Goal: Entertainment & Leisure: Consume media (video, audio)

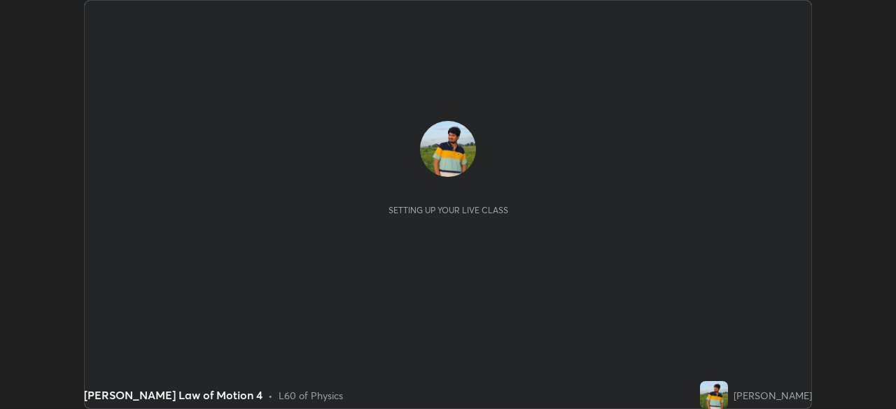
scroll to position [409, 895]
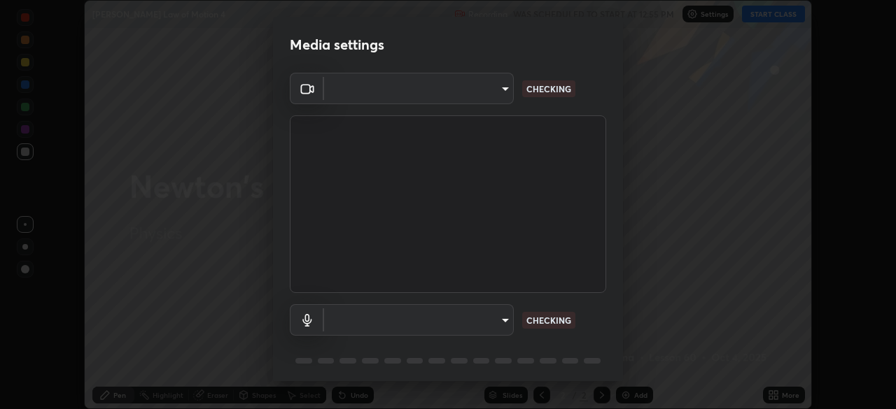
type input "495e9aafafa99ab02b2630cd73316b4ffac4e6b0a44c495734db4bb24564e739"
type input "596642b751d8d0027b016c771bf2e341865489ee3c6395a207e1f5bbaf1c2065"
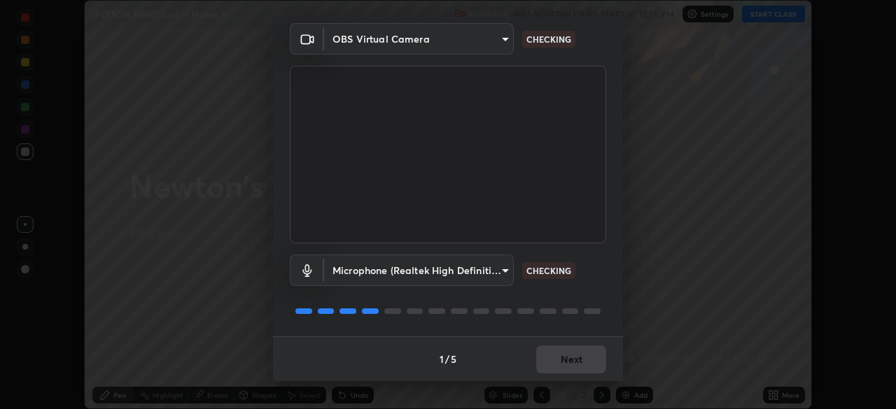
click at [548, 361] on div "1 / 5 Next" at bounding box center [448, 359] width 350 height 45
click at [552, 361] on div "1 / 5 Next" at bounding box center [448, 359] width 350 height 45
click at [546, 363] on div "1 / 5 Next" at bounding box center [448, 359] width 350 height 45
click at [545, 359] on div "1 / 5 Next" at bounding box center [448, 359] width 350 height 45
click at [543, 362] on div "1 / 5 Next" at bounding box center [448, 359] width 350 height 45
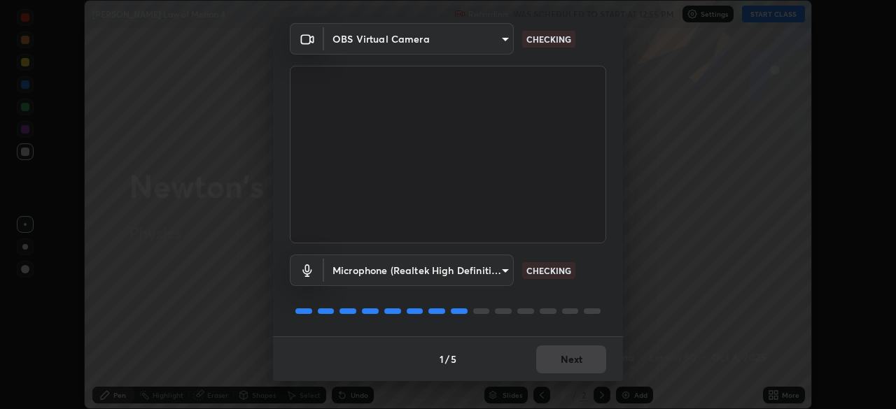
click at [547, 364] on div "1 / 5 Next" at bounding box center [448, 359] width 350 height 45
click at [550, 360] on div "1 / 5 Next" at bounding box center [448, 359] width 350 height 45
click at [551, 361] on button "Next" at bounding box center [571, 360] width 70 height 28
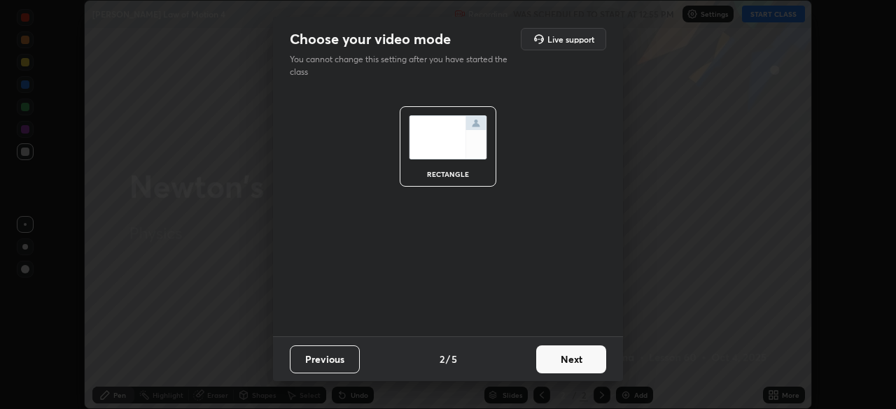
click at [550, 357] on button "Next" at bounding box center [571, 360] width 70 height 28
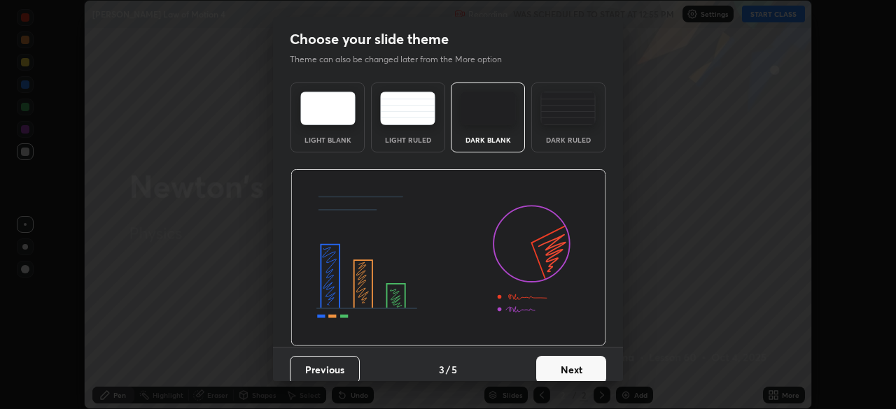
click at [551, 358] on button "Next" at bounding box center [571, 370] width 70 height 28
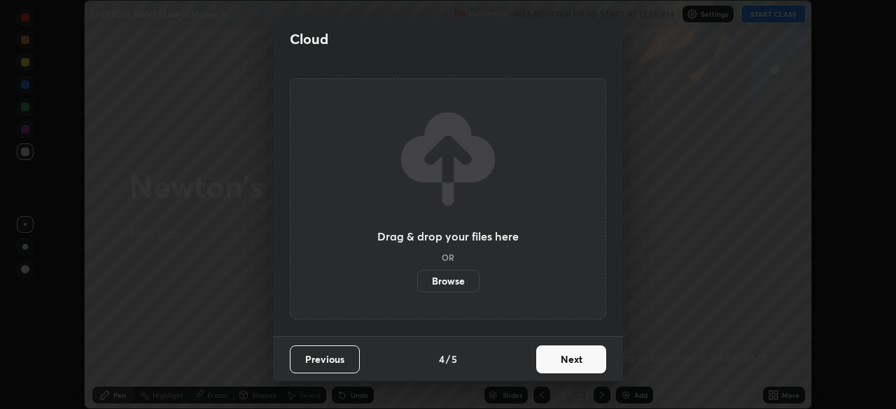
click at [553, 364] on button "Next" at bounding box center [571, 360] width 70 height 28
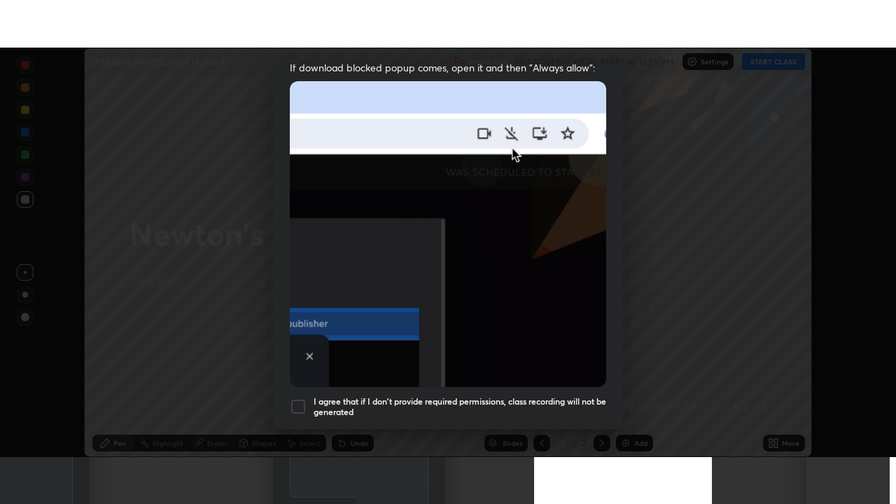
scroll to position [335, 0]
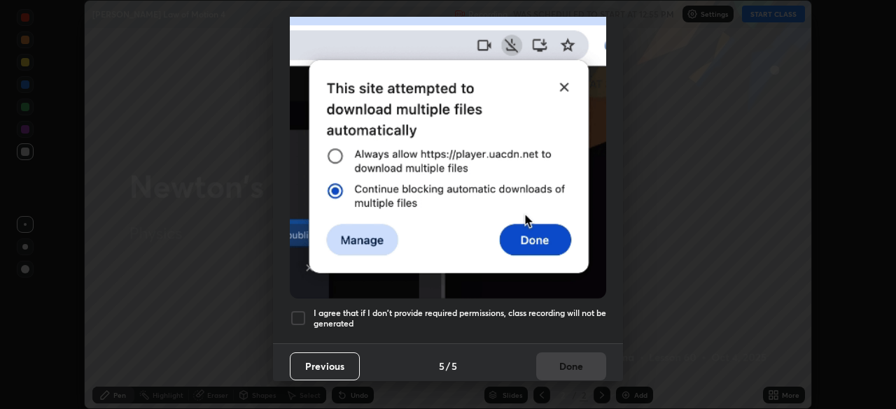
click at [297, 310] on div at bounding box center [298, 318] width 17 height 17
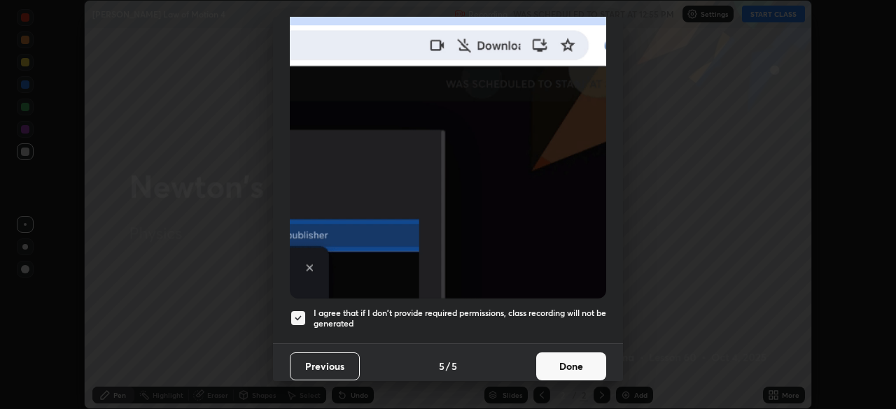
click at [546, 355] on button "Done" at bounding box center [571, 367] width 70 height 28
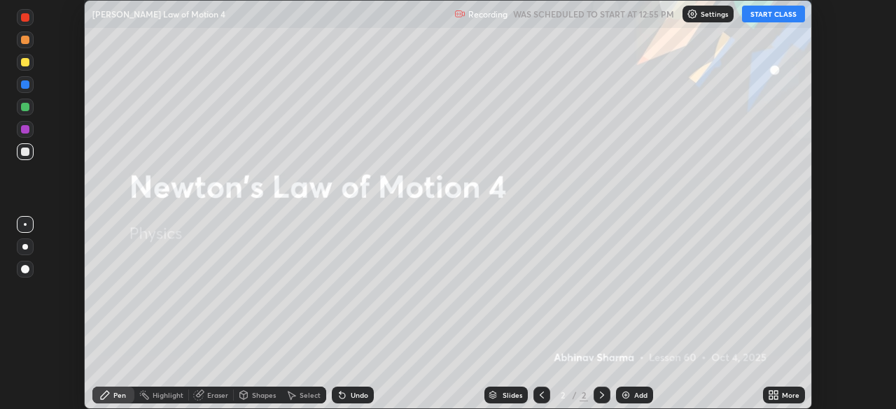
click at [770, 18] on button "START CLASS" at bounding box center [773, 14] width 63 height 17
click at [772, 396] on icon at bounding box center [770, 397] width 3 height 3
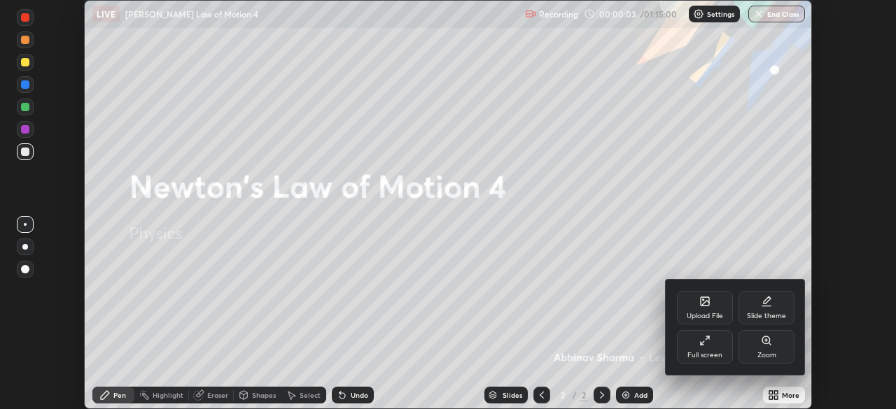
click at [707, 352] on div "Full screen" at bounding box center [704, 355] width 35 height 7
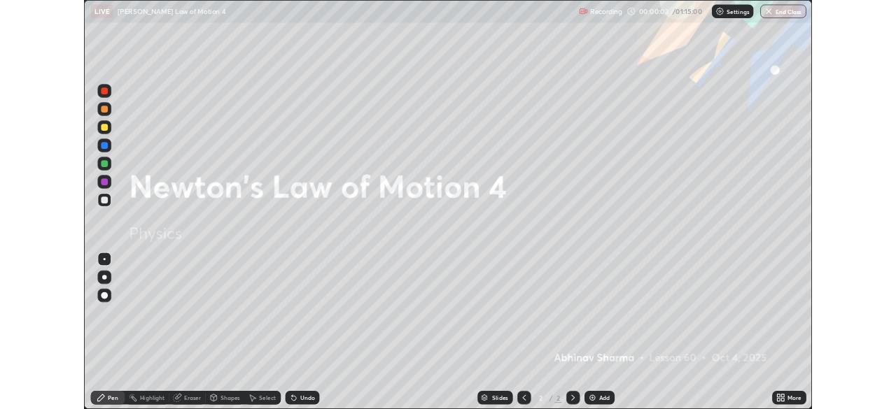
scroll to position [504, 896]
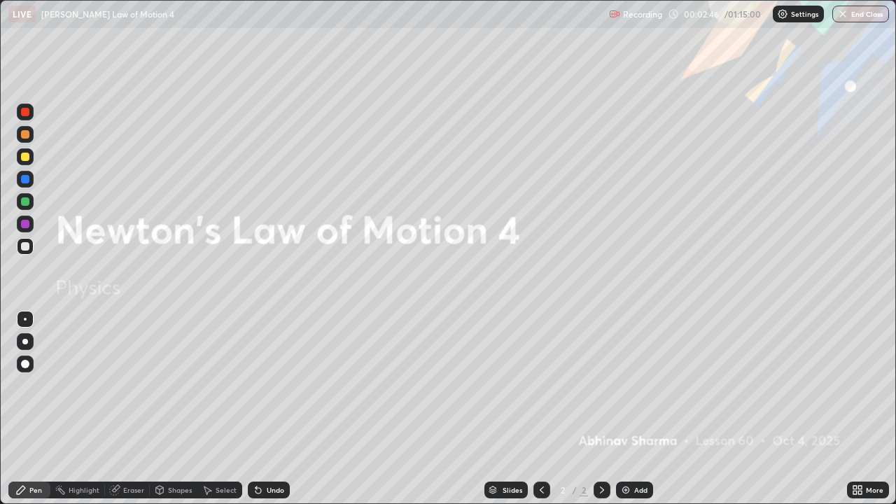
click at [638, 409] on div "Add" at bounding box center [640, 489] width 13 height 7
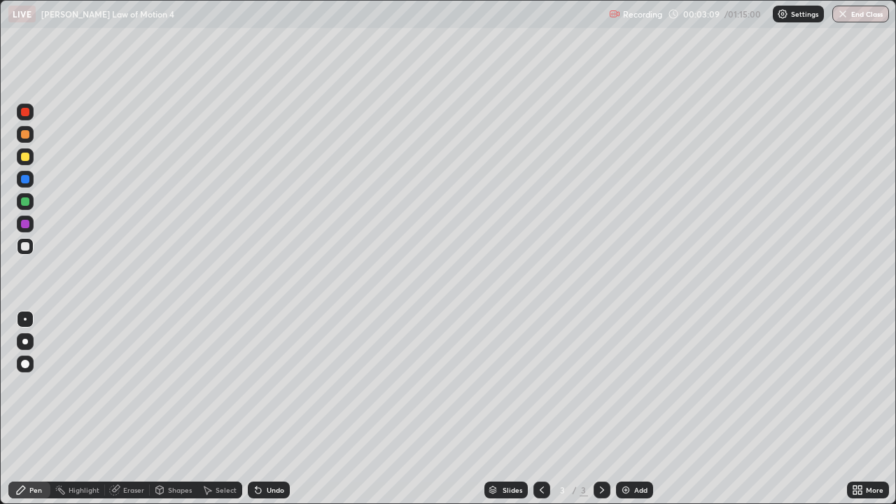
click at [31, 133] on div at bounding box center [25, 134] width 17 height 17
click at [24, 113] on div at bounding box center [25, 112] width 8 height 8
click at [25, 157] on div at bounding box center [25, 157] width 8 height 8
click at [26, 246] on div at bounding box center [25, 246] width 8 height 8
click at [267, 409] on div "Undo" at bounding box center [275, 489] width 17 height 7
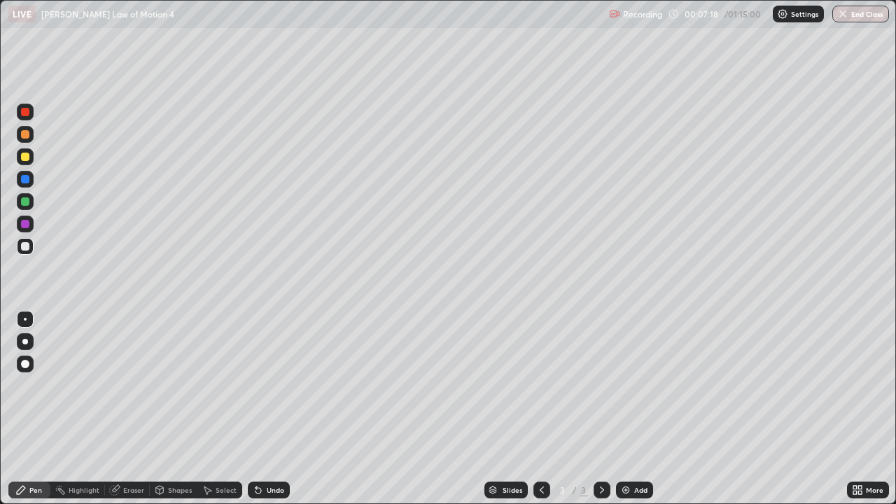
click at [24, 155] on div at bounding box center [25, 157] width 8 height 8
click at [21, 246] on div at bounding box center [25, 246] width 8 height 8
click at [639, 409] on div "Add" at bounding box center [640, 489] width 13 height 7
click at [178, 409] on div "Shapes" at bounding box center [180, 489] width 24 height 7
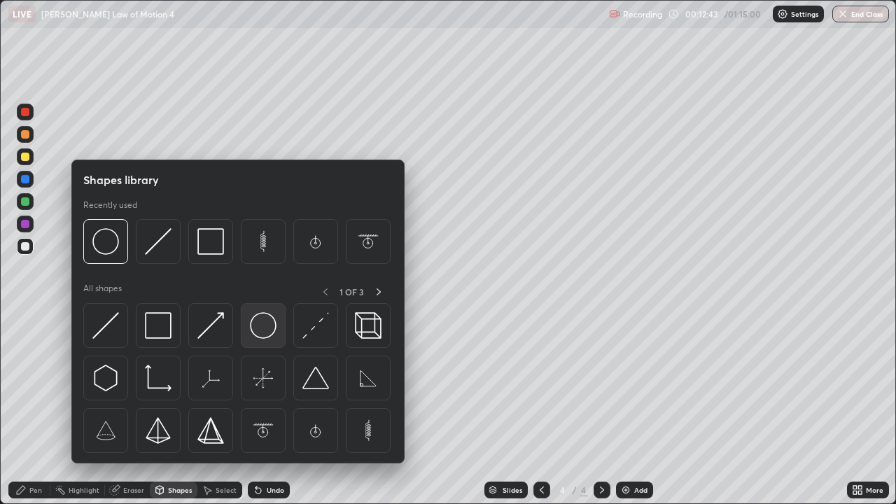
click at [263, 326] on img at bounding box center [263, 325] width 27 height 27
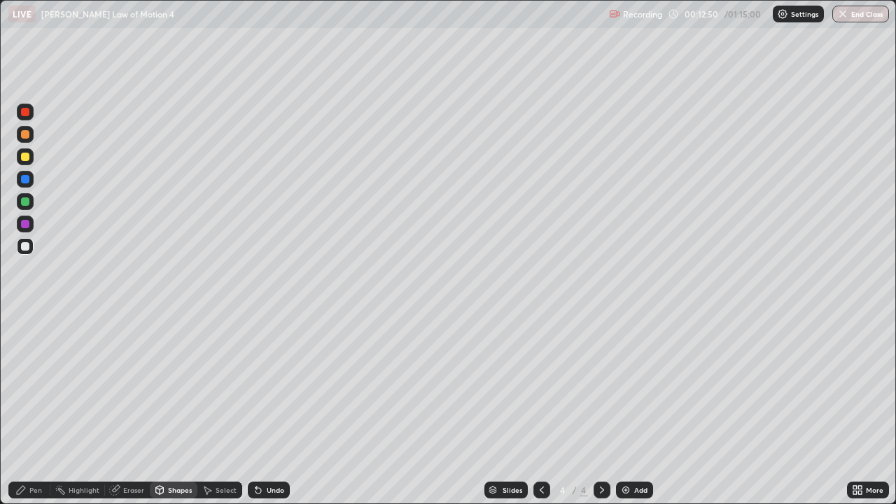
click at [40, 409] on div "Pen" at bounding box center [35, 489] width 13 height 7
click at [28, 133] on div at bounding box center [25, 134] width 8 height 8
click at [24, 179] on div at bounding box center [25, 179] width 8 height 8
click at [24, 244] on div at bounding box center [25, 246] width 8 height 8
click at [132, 409] on div "Eraser" at bounding box center [133, 489] width 21 height 7
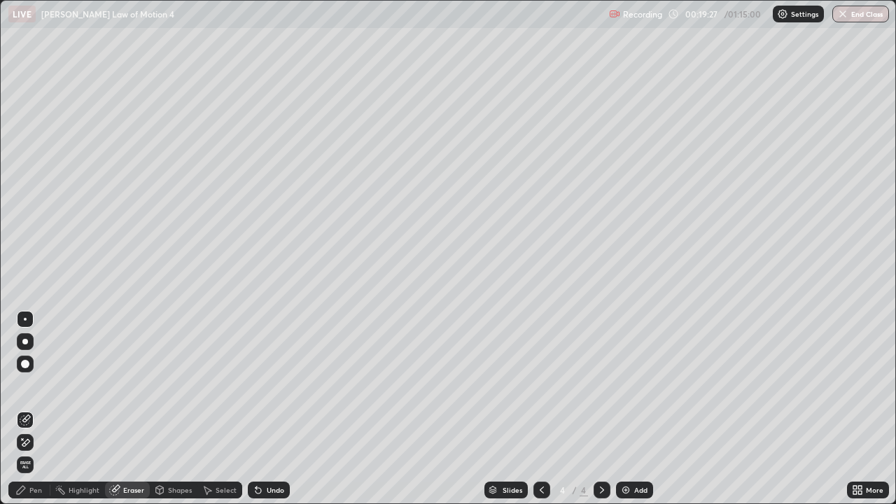
click at [36, 409] on div "Pen" at bounding box center [35, 489] width 13 height 7
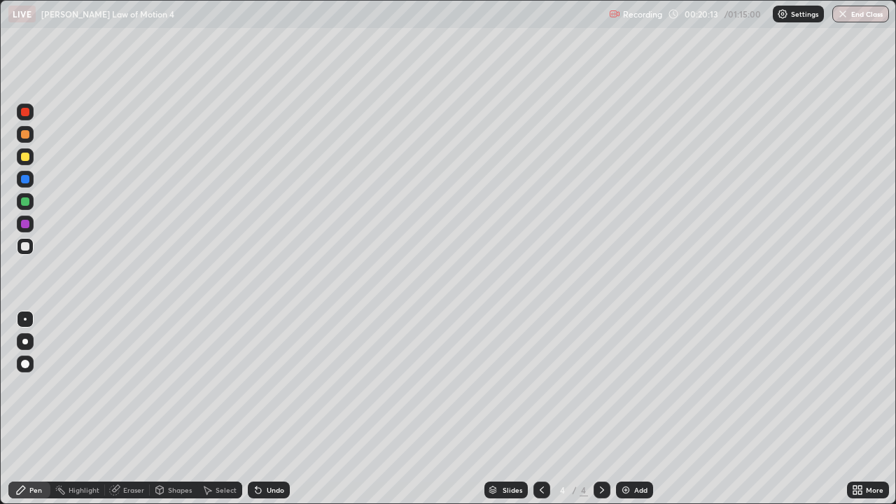
click at [23, 157] on div at bounding box center [25, 157] width 8 height 8
click at [119, 409] on icon at bounding box center [114, 489] width 11 height 11
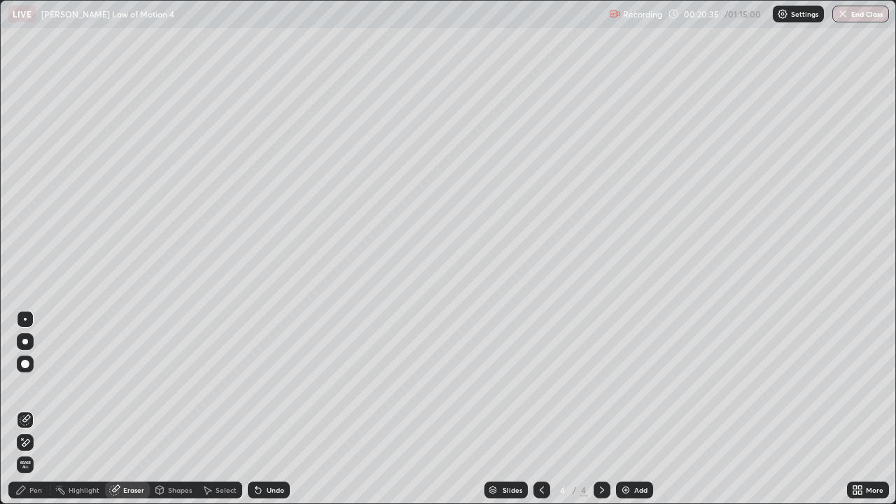
click at [25, 409] on icon at bounding box center [20, 489] width 11 height 11
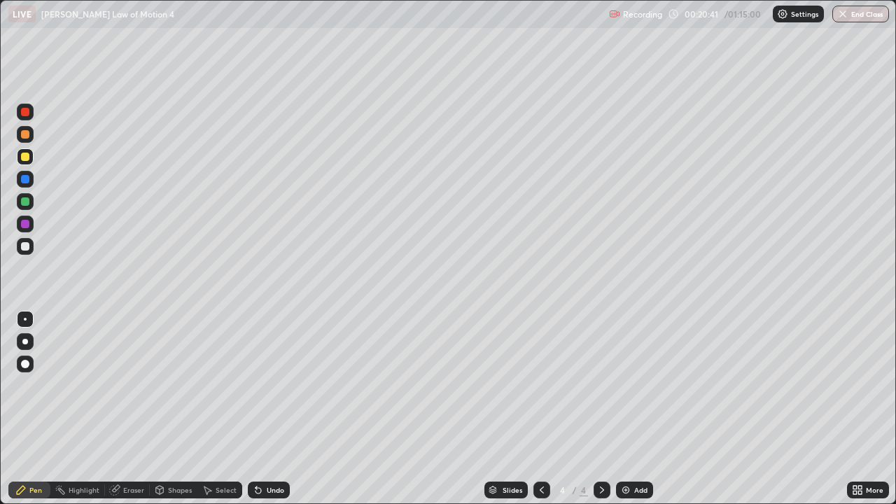
click at [25, 247] on div at bounding box center [25, 246] width 8 height 8
click at [642, 409] on div "Add" at bounding box center [634, 489] width 37 height 17
click at [31, 177] on div at bounding box center [25, 179] width 17 height 17
click at [22, 248] on div at bounding box center [25, 246] width 8 height 8
click at [539, 409] on icon at bounding box center [541, 489] width 11 height 11
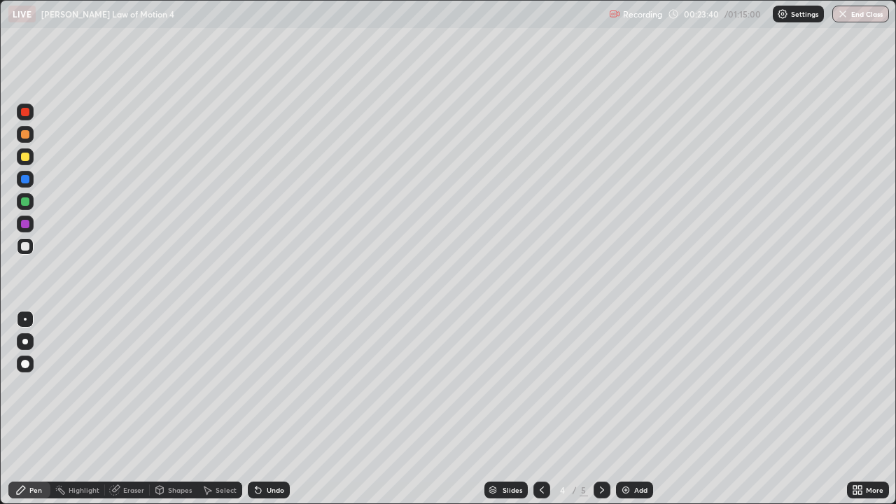
click at [597, 409] on icon at bounding box center [601, 489] width 11 height 11
click at [536, 409] on icon at bounding box center [541, 489] width 11 height 11
click at [28, 248] on div at bounding box center [25, 246] width 8 height 8
click at [23, 201] on div at bounding box center [25, 201] width 8 height 8
click at [126, 409] on div "Eraser" at bounding box center [133, 489] width 21 height 7
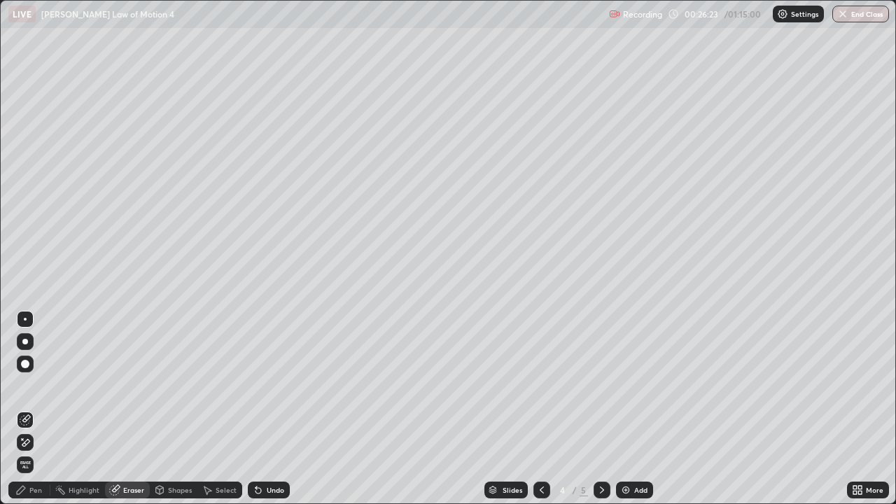
click at [36, 409] on div "Pen" at bounding box center [35, 489] width 13 height 7
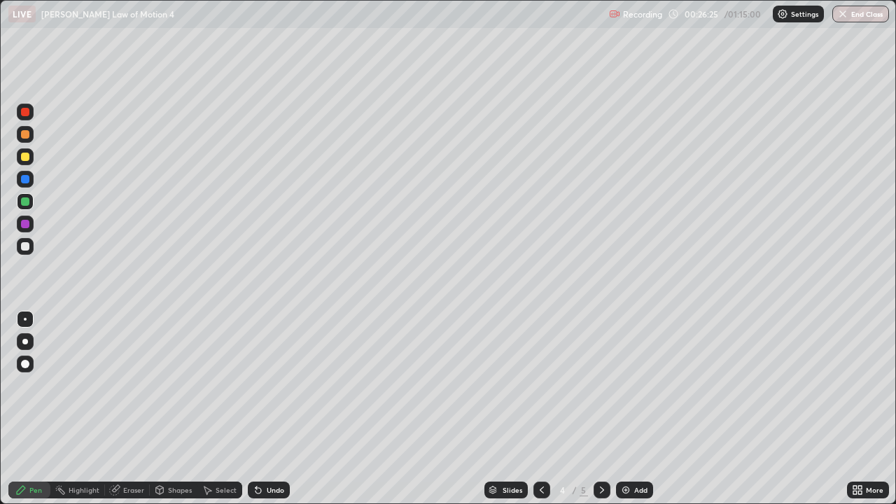
click at [26, 137] on div at bounding box center [25, 134] width 8 height 8
click at [134, 409] on div "Eraser" at bounding box center [133, 489] width 21 height 7
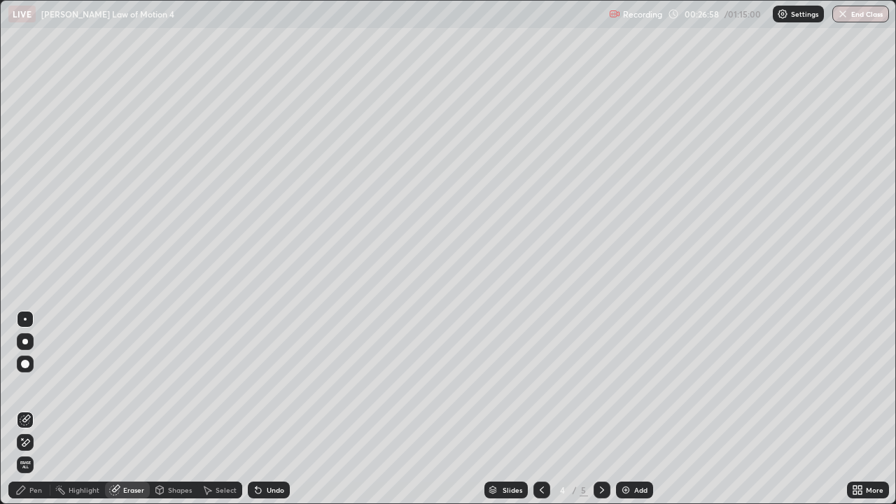
click at [35, 409] on div "Pen" at bounding box center [35, 489] width 13 height 7
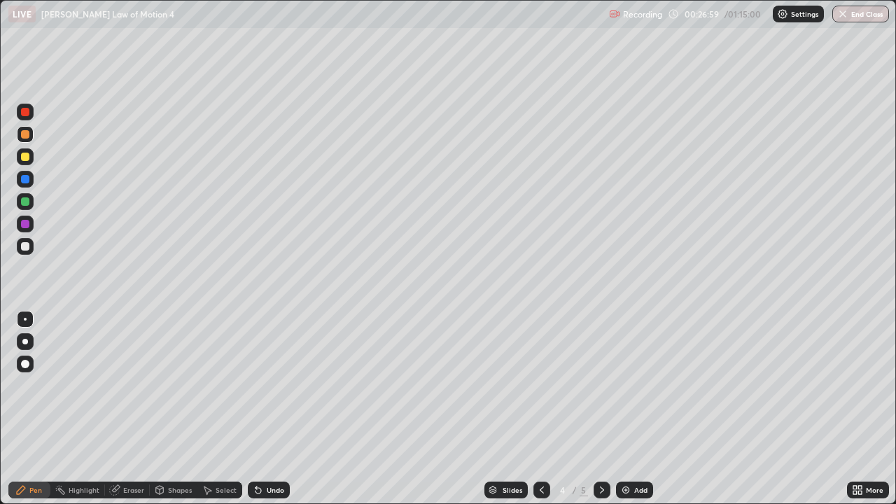
click at [31, 246] on div at bounding box center [25, 246] width 17 height 17
click at [628, 409] on img at bounding box center [625, 489] width 11 height 11
click at [537, 409] on div at bounding box center [541, 489] width 17 height 17
click at [639, 409] on div "Add" at bounding box center [640, 489] width 13 height 7
click at [635, 409] on div "Add" at bounding box center [640, 489] width 13 height 7
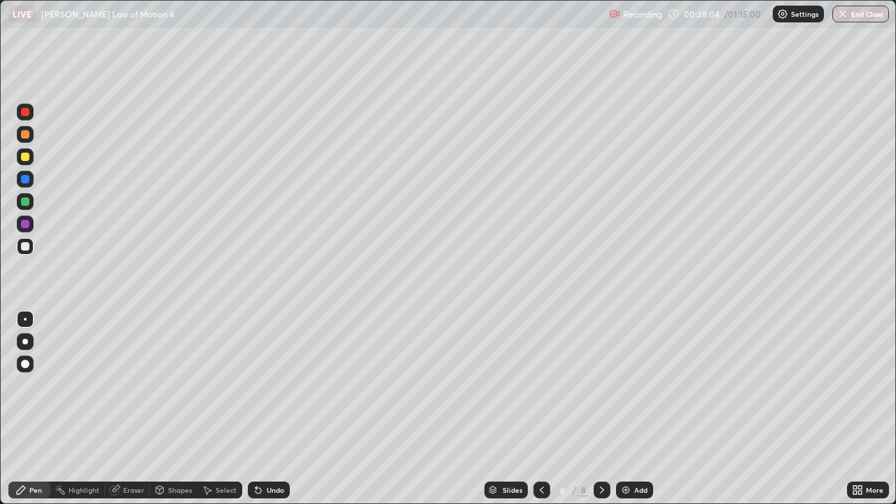
click at [26, 157] on div at bounding box center [25, 157] width 8 height 8
click at [24, 137] on div at bounding box center [25, 134] width 8 height 8
click at [132, 409] on div "Eraser" at bounding box center [133, 489] width 21 height 7
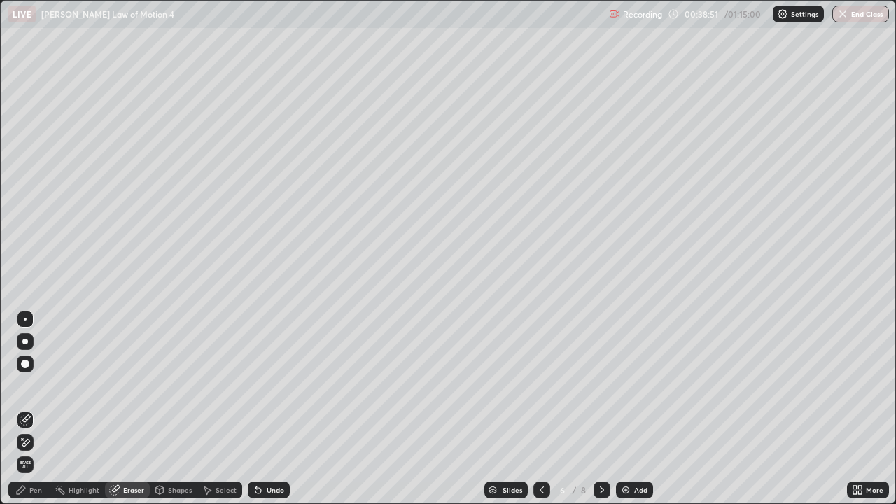
click at [28, 409] on div "Pen" at bounding box center [29, 489] width 42 height 17
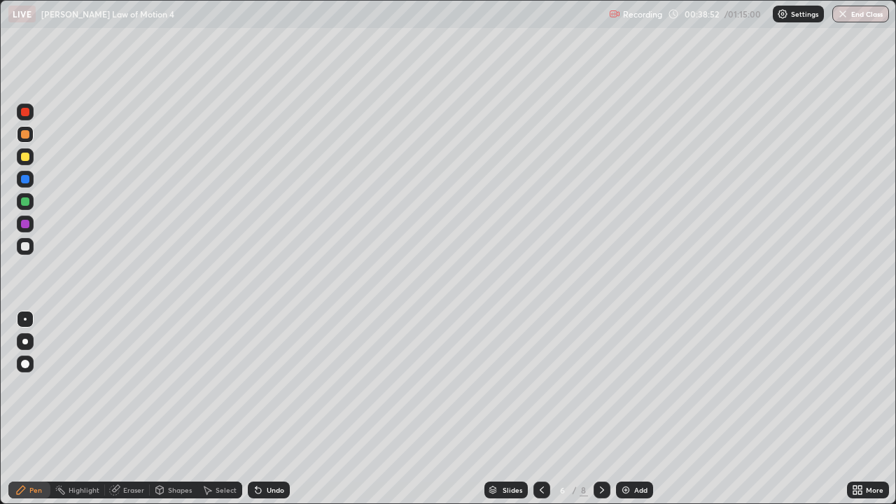
click at [27, 246] on div at bounding box center [25, 246] width 8 height 8
click at [135, 409] on div "Eraser" at bounding box center [133, 489] width 21 height 7
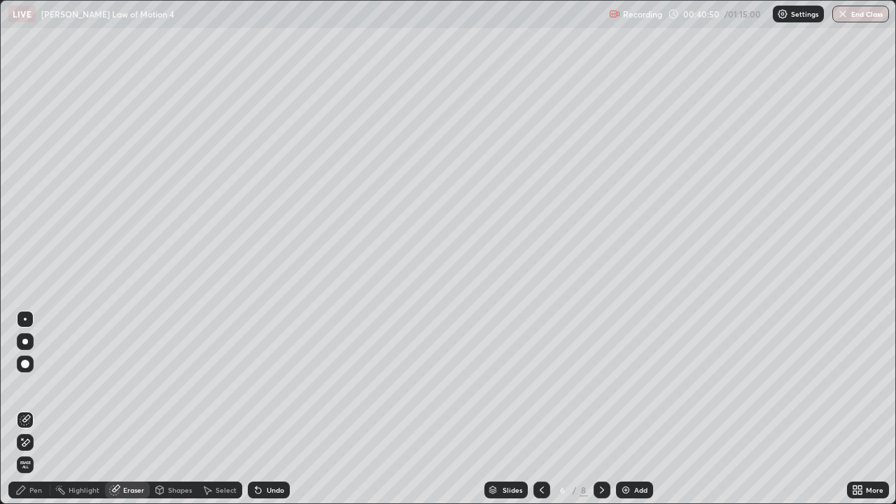
click at [29, 409] on div "Pen" at bounding box center [35, 489] width 13 height 7
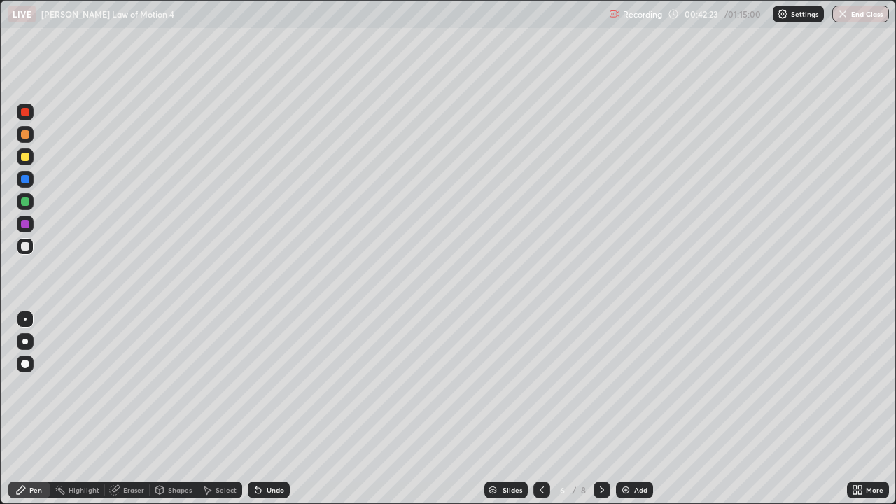
click at [542, 409] on div at bounding box center [541, 490] width 17 height 28
click at [28, 155] on div at bounding box center [25, 157] width 8 height 8
click at [28, 246] on div at bounding box center [25, 246] width 8 height 8
click at [31, 205] on div at bounding box center [25, 201] width 17 height 17
click at [26, 246] on div at bounding box center [25, 246] width 8 height 8
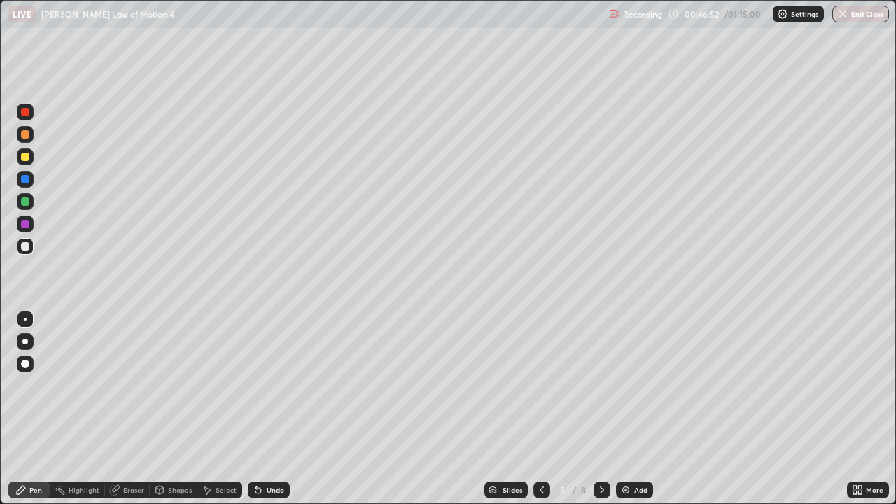
click at [271, 409] on div "Undo" at bounding box center [275, 489] width 17 height 7
click at [269, 409] on div "Undo" at bounding box center [275, 489] width 17 height 7
click at [639, 409] on div "Add" at bounding box center [634, 489] width 37 height 17
click at [259, 409] on icon at bounding box center [258, 491] width 6 height 6
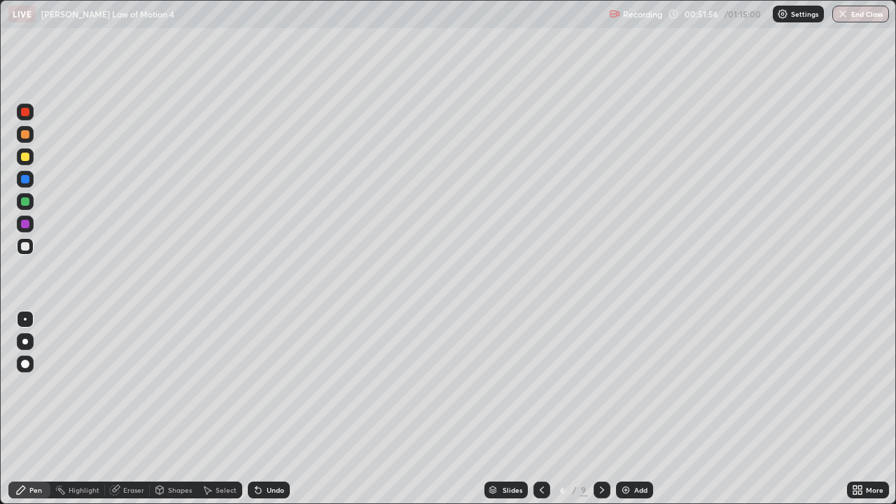
click at [255, 409] on icon at bounding box center [255, 486] width 1 height 1
click at [272, 409] on div "Undo" at bounding box center [275, 489] width 17 height 7
click at [273, 409] on div "Undo" at bounding box center [269, 489] width 42 height 17
click at [274, 409] on div "Undo" at bounding box center [275, 489] width 17 height 7
click at [31, 135] on div at bounding box center [25, 134] width 17 height 17
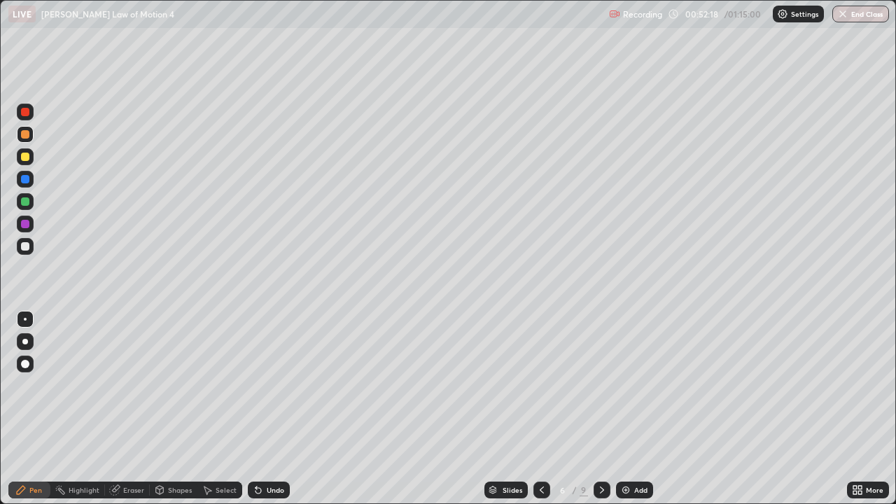
click at [24, 248] on div at bounding box center [25, 246] width 8 height 8
click at [24, 245] on div at bounding box center [25, 246] width 8 height 8
click at [177, 409] on div "Shapes" at bounding box center [180, 489] width 24 height 7
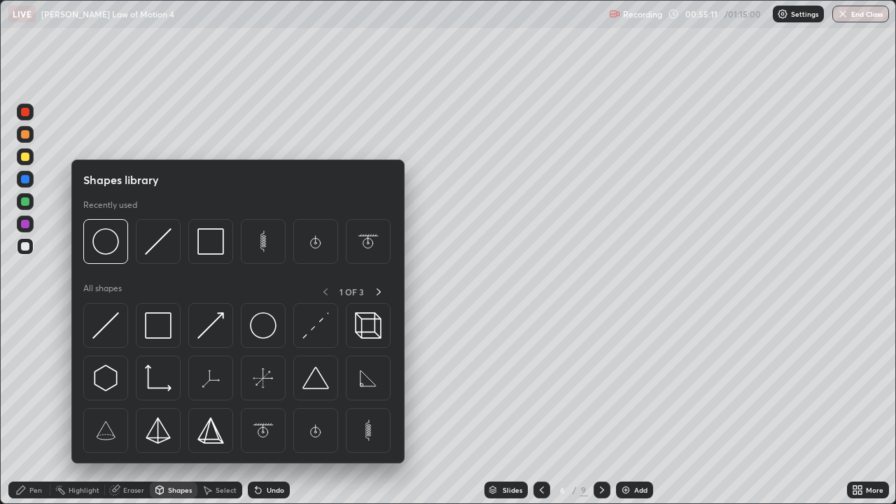
click at [134, 409] on div "Eraser" at bounding box center [133, 489] width 21 height 7
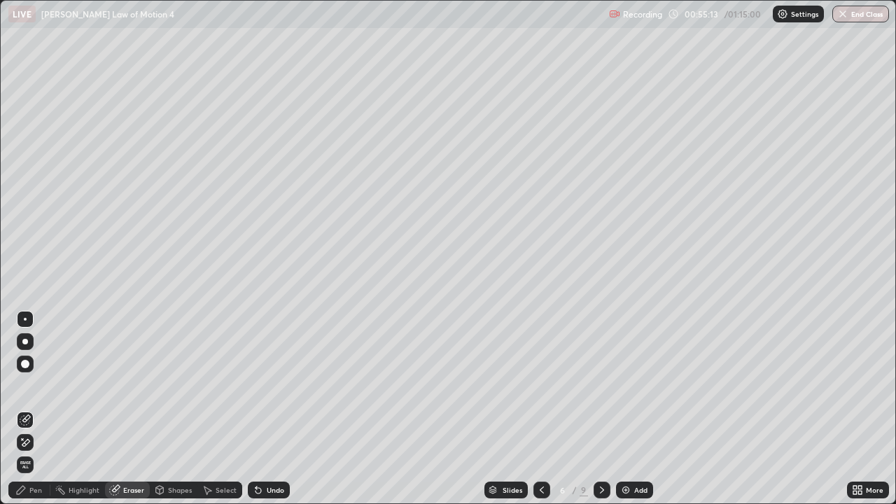
click at [36, 409] on div "Pen" at bounding box center [35, 489] width 13 height 7
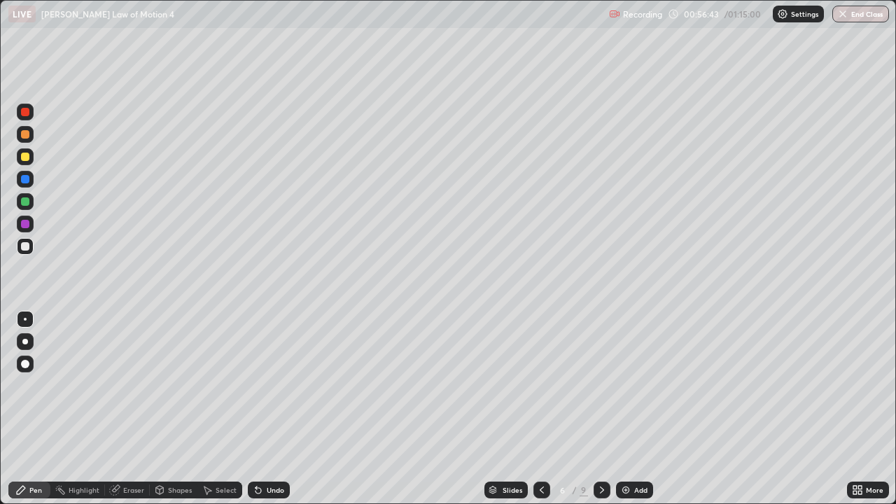
click at [258, 409] on icon at bounding box center [258, 491] width 6 height 6
click at [20, 179] on div at bounding box center [25, 179] width 17 height 17
click at [265, 409] on div "Undo" at bounding box center [269, 489] width 42 height 17
click at [30, 141] on div at bounding box center [25, 134] width 17 height 17
click at [31, 247] on div at bounding box center [25, 246] width 17 height 17
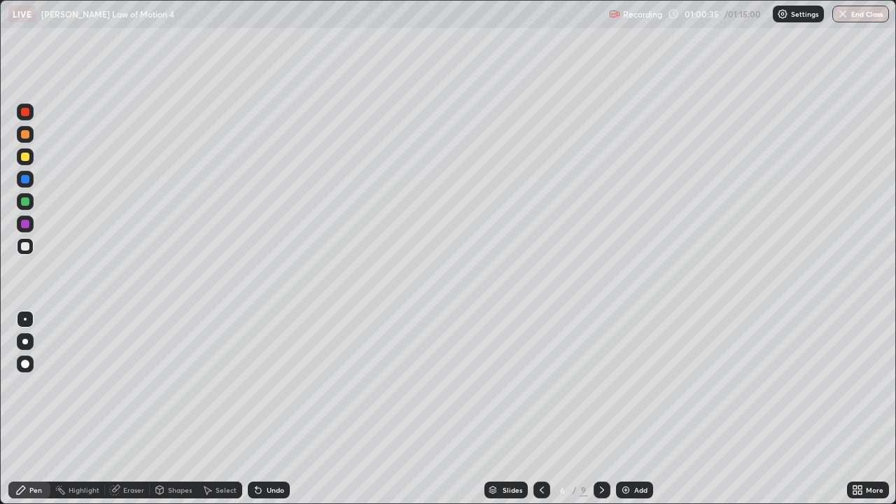
click at [25, 118] on div at bounding box center [25, 112] width 17 height 17
click at [28, 245] on div at bounding box center [25, 246] width 8 height 8
click at [128, 409] on div "Eraser" at bounding box center [133, 489] width 21 height 7
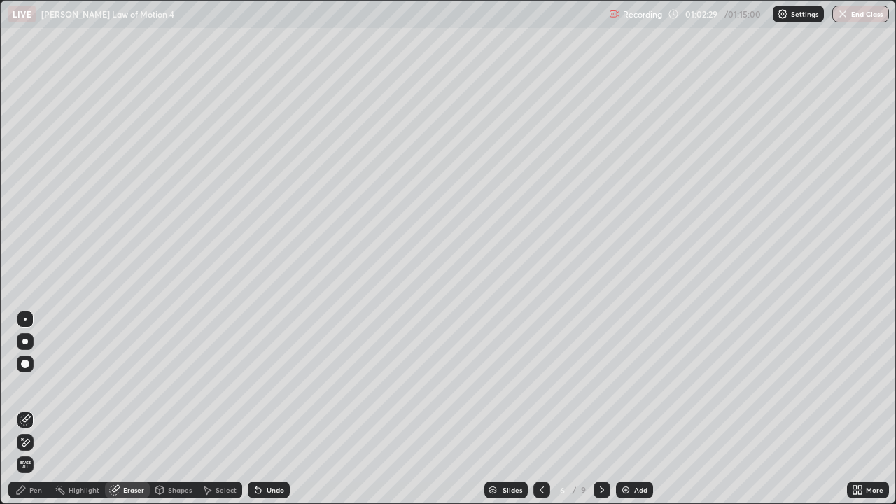
click at [42, 409] on div "Pen" at bounding box center [29, 489] width 42 height 17
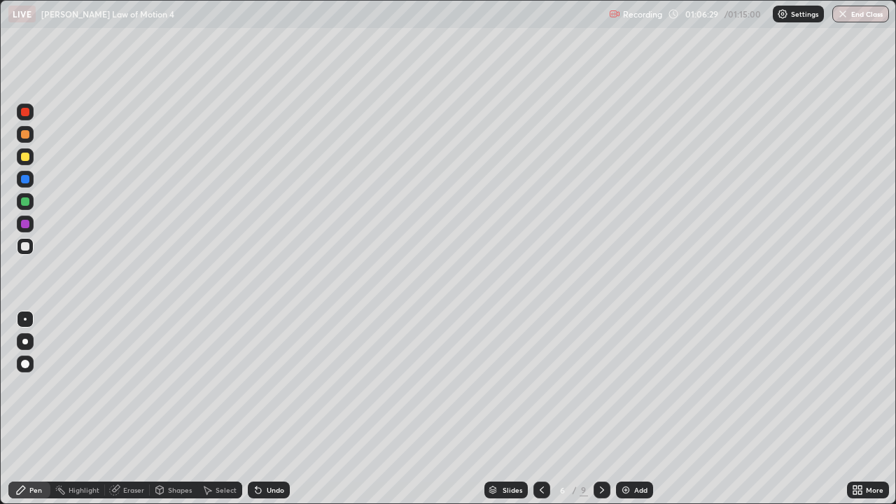
click at [628, 409] on img at bounding box center [625, 489] width 11 height 11
click at [28, 246] on div at bounding box center [25, 246] width 8 height 8
click at [26, 179] on div at bounding box center [25, 179] width 8 height 8
click at [269, 409] on div "Undo" at bounding box center [275, 489] width 17 height 7
click at [29, 134] on div at bounding box center [25, 134] width 8 height 8
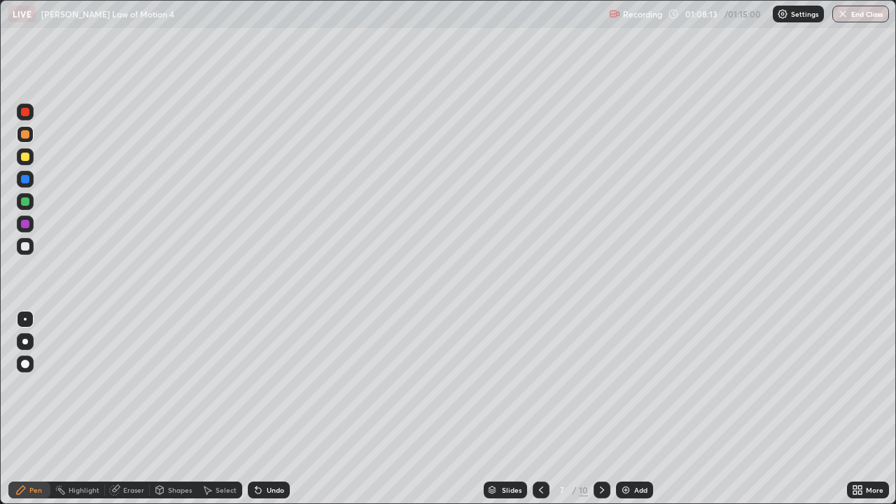
click at [134, 409] on div "Eraser" at bounding box center [133, 489] width 21 height 7
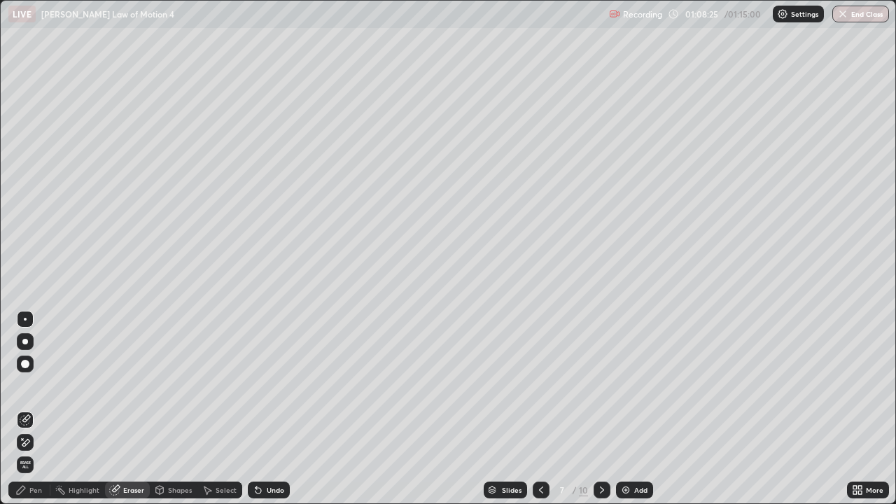
click at [33, 409] on div "Pen" at bounding box center [35, 489] width 13 height 7
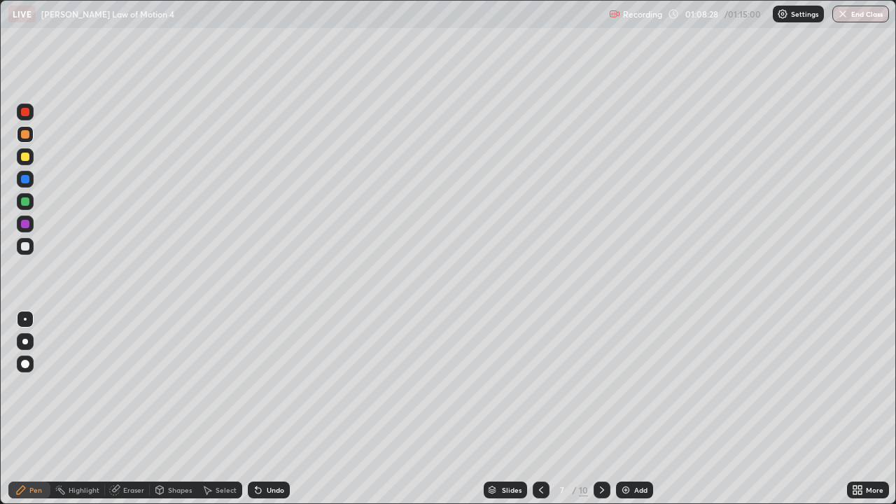
click at [30, 205] on div at bounding box center [25, 201] width 17 height 17
click at [25, 245] on div at bounding box center [25, 246] width 8 height 8
click at [625, 409] on img at bounding box center [625, 489] width 11 height 11
click at [24, 112] on div at bounding box center [25, 112] width 8 height 8
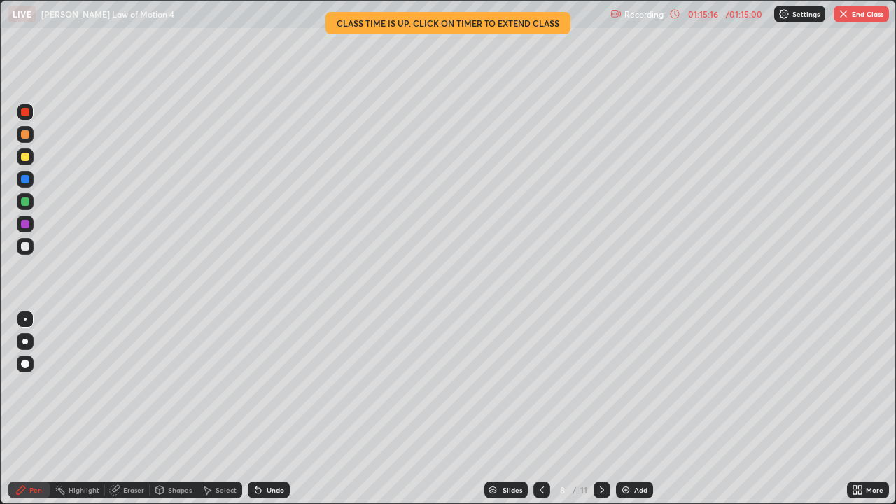
click at [862, 22] on button "End Class" at bounding box center [860, 14] width 55 height 17
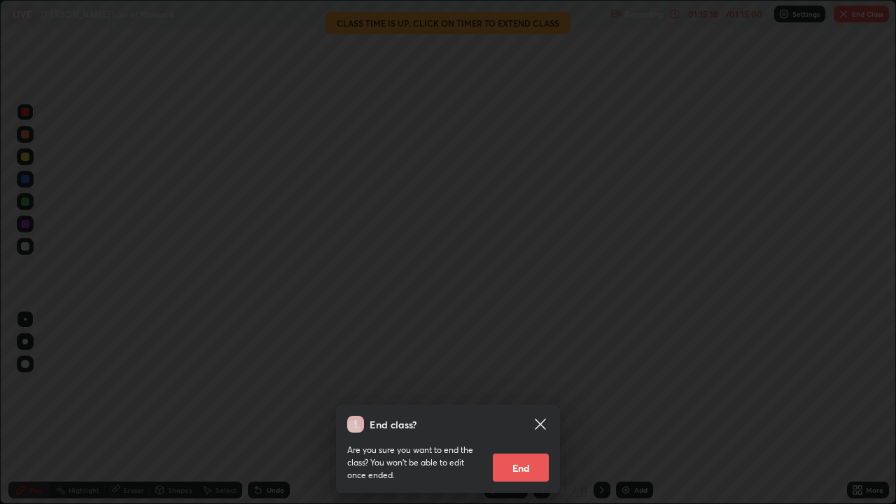
click at [531, 409] on button "End" at bounding box center [521, 467] width 56 height 28
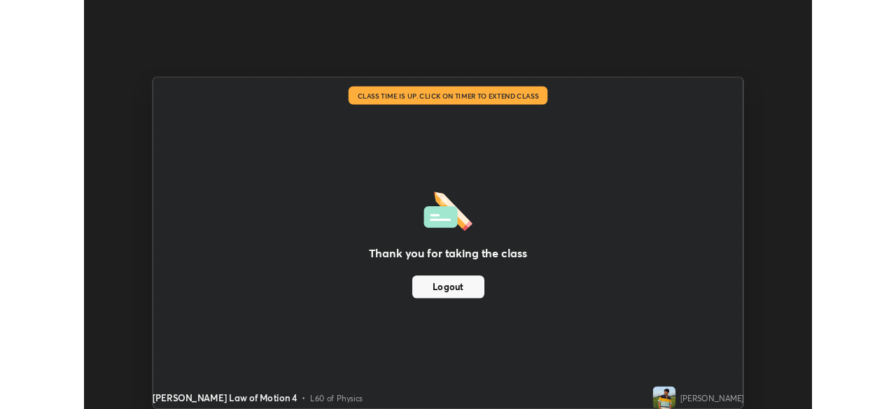
scroll to position [69553, 69067]
